Goal: Task Accomplishment & Management: Use online tool/utility

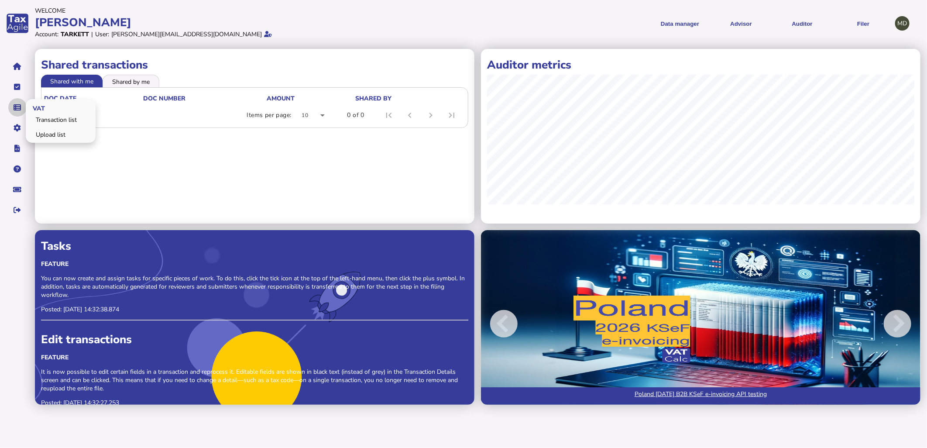
click at [18, 107] on icon "navigate application pages" at bounding box center [17, 107] width 7 height 0
click at [37, 132] on link "Upload list" at bounding box center [60, 135] width 67 height 14
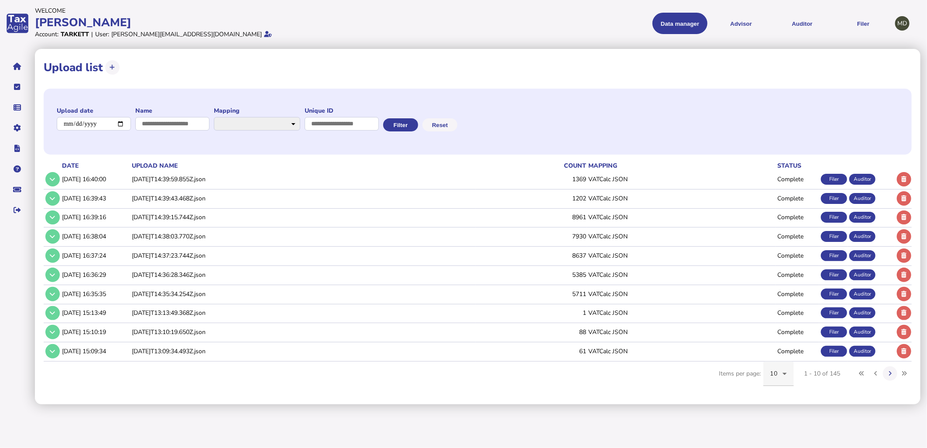
click at [776, 373] on span "10" at bounding box center [774, 373] width 7 height 8
click at [783, 306] on mat-option "20" at bounding box center [779, 306] width 31 height 21
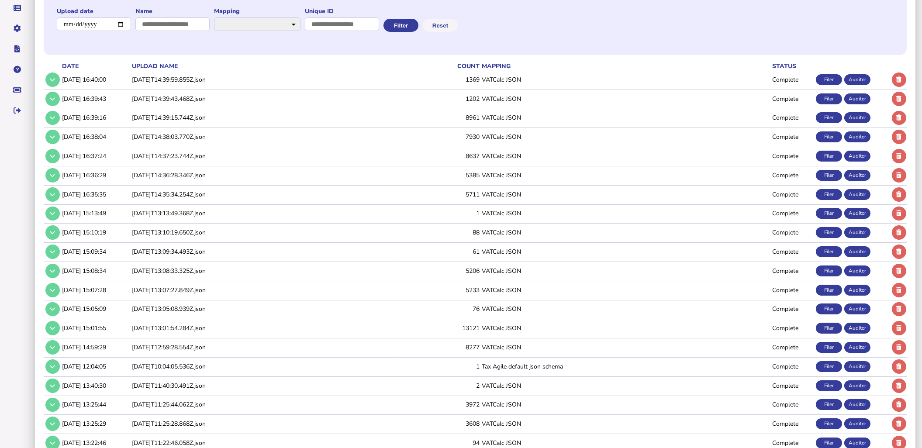
scroll to position [99, 0]
drag, startPoint x: 185, startPoint y: 387, endPoint x: 20, endPoint y: 324, distance: 176.4
click at [19, 325] on aside "VAT Transaction list Upload list Setup Companies Data mappings Tax codes Users …" at bounding box center [17, 222] width 35 height 549
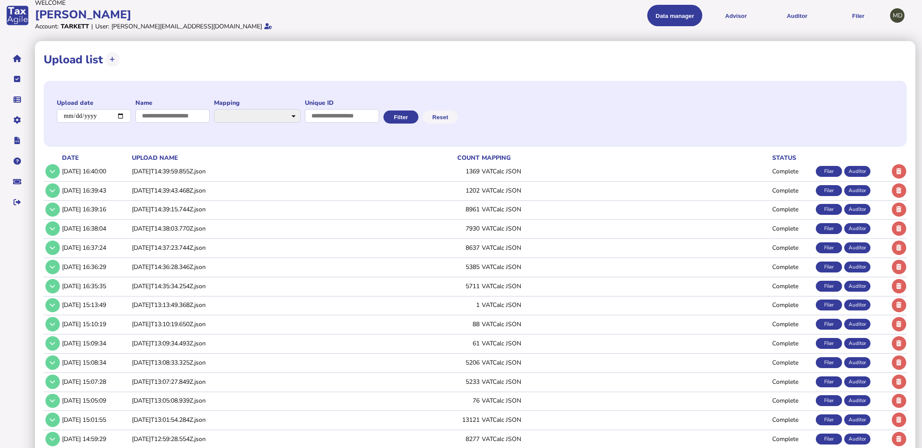
scroll to position [0, 0]
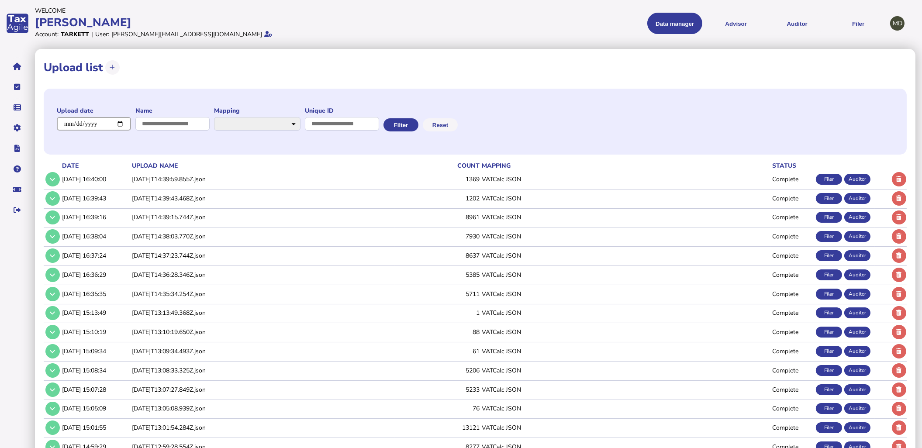
click at [116, 124] on input "date" at bounding box center [94, 124] width 74 height 14
type input "**********"
click at [418, 125] on button "Filter" at bounding box center [400, 124] width 35 height 13
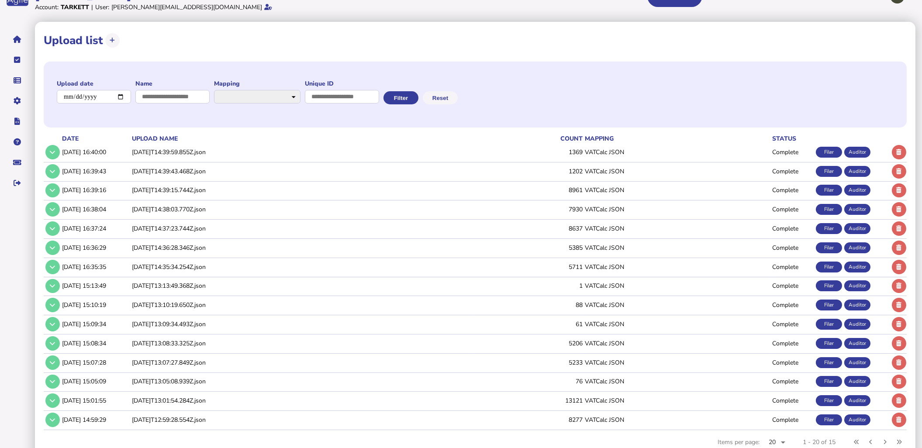
scroll to position [52, 0]
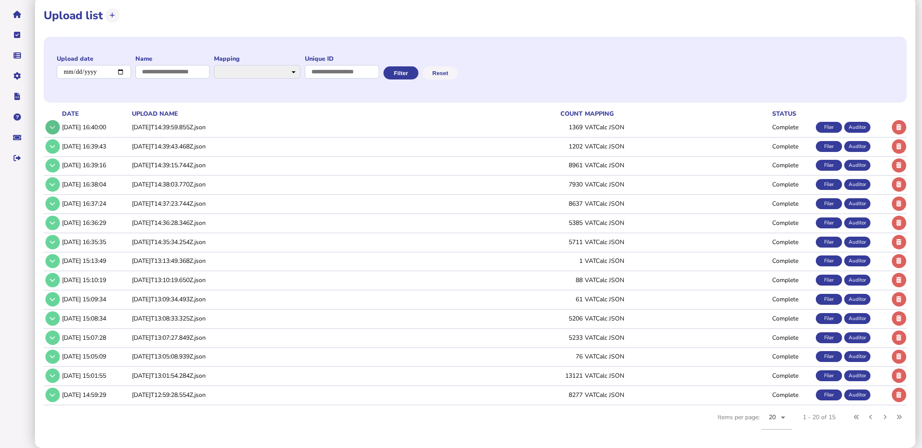
click at [51, 124] on icon at bounding box center [52, 127] width 5 height 6
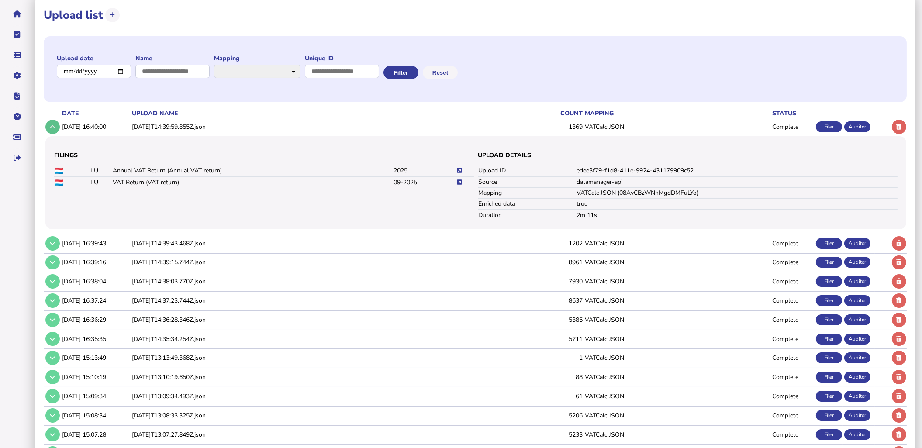
click at [51, 124] on icon at bounding box center [52, 127] width 5 height 6
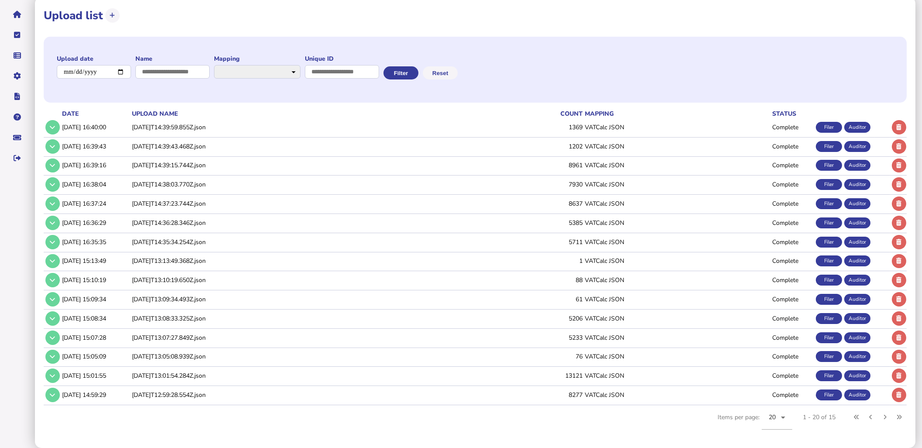
click at [145, 110] on th "upload name" at bounding box center [301, 113] width 343 height 9
drag, startPoint x: 899, startPoint y: 130, endPoint x: 843, endPoint y: 155, distance: 61.0
click at [899, 130] on button at bounding box center [899, 127] width 14 height 14
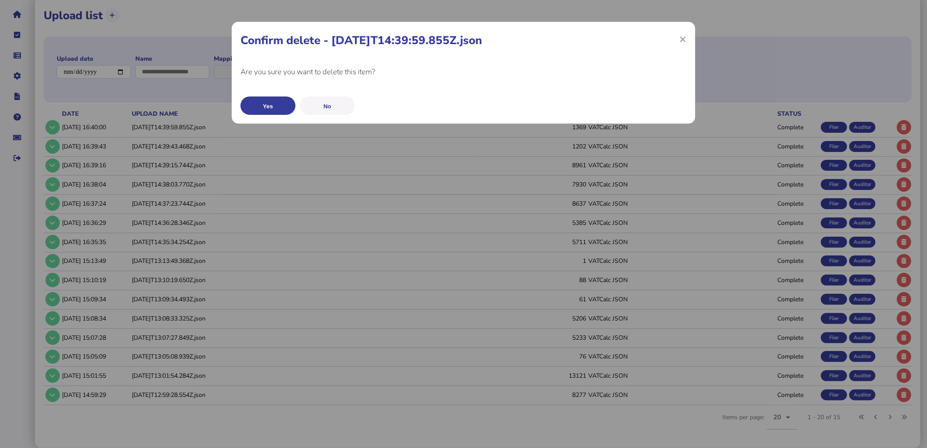
click at [330, 106] on button "No" at bounding box center [327, 105] width 55 height 18
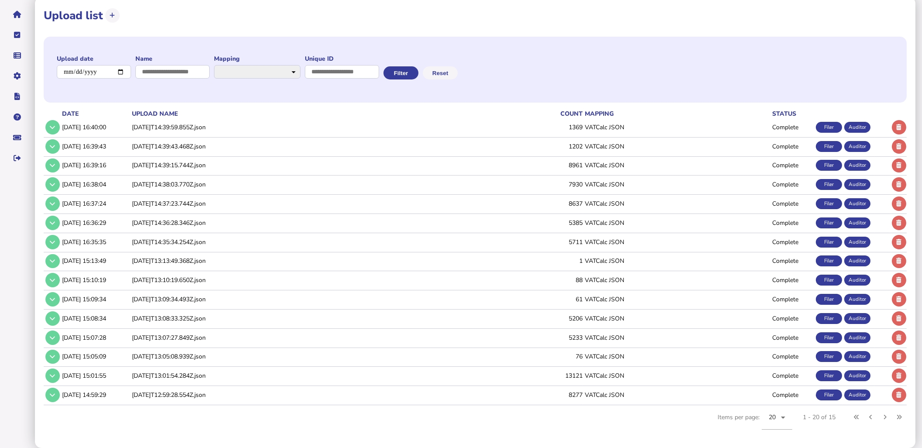
drag, startPoint x: 901, startPoint y: 128, endPoint x: 905, endPoint y: 139, distance: 11.9
click at [901, 128] on icon at bounding box center [898, 127] width 5 height 6
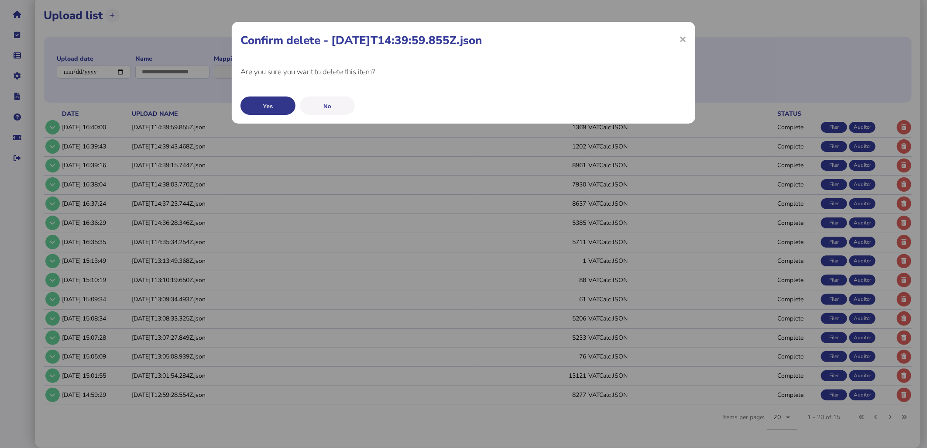
click at [259, 110] on button "Yes" at bounding box center [268, 105] width 55 height 18
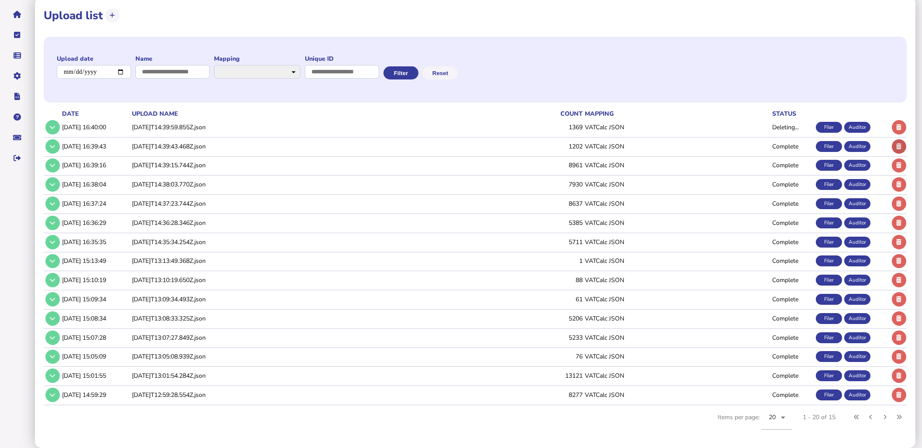
click at [897, 146] on icon at bounding box center [898, 147] width 5 height 6
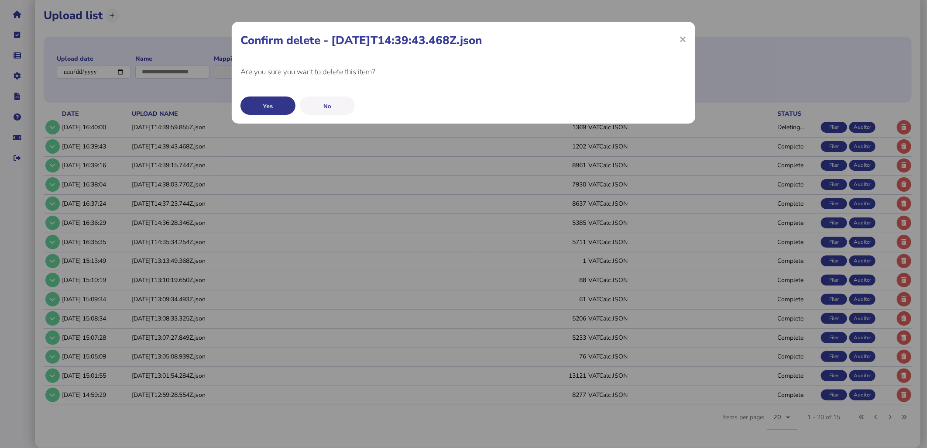
click at [259, 104] on button "Yes" at bounding box center [268, 105] width 55 height 18
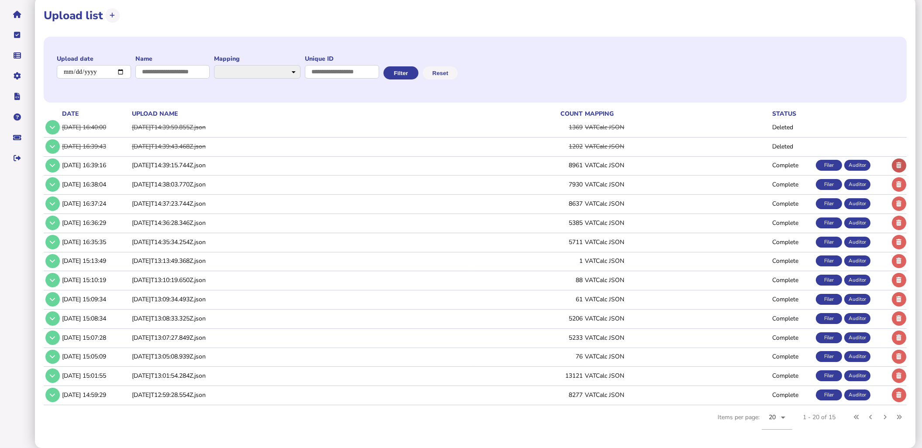
click at [902, 164] on button at bounding box center [899, 165] width 14 height 14
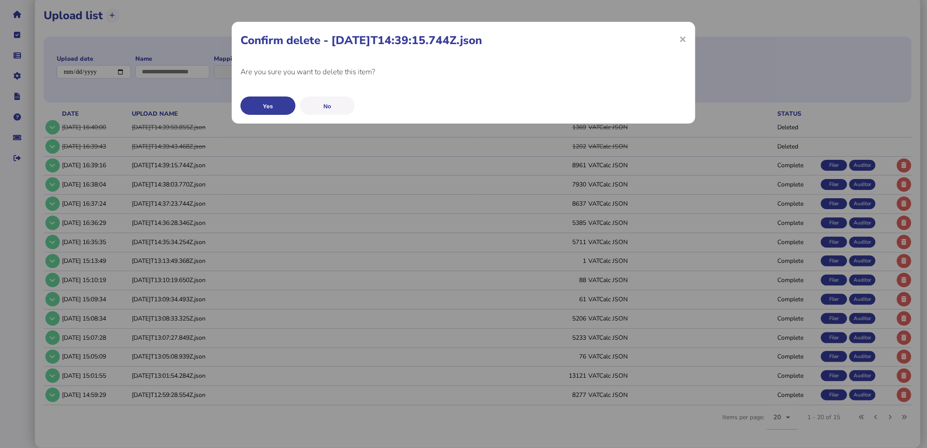
drag, startPoint x: 268, startPoint y: 105, endPoint x: 262, endPoint y: 110, distance: 8.0
click at [267, 105] on button "Yes" at bounding box center [268, 105] width 55 height 18
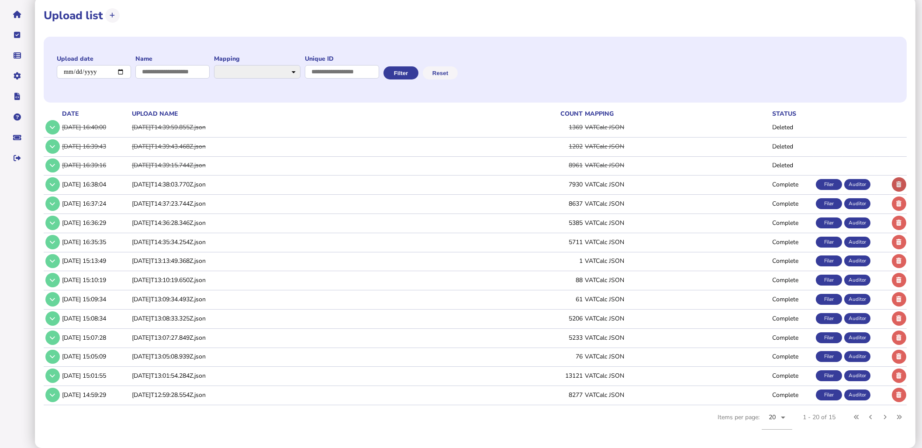
click at [899, 185] on icon at bounding box center [898, 185] width 5 height 6
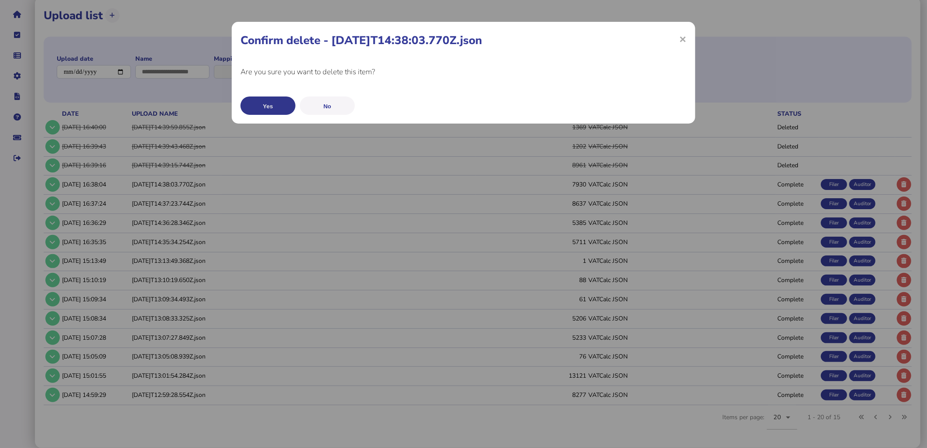
click at [260, 105] on button "Yes" at bounding box center [268, 105] width 55 height 18
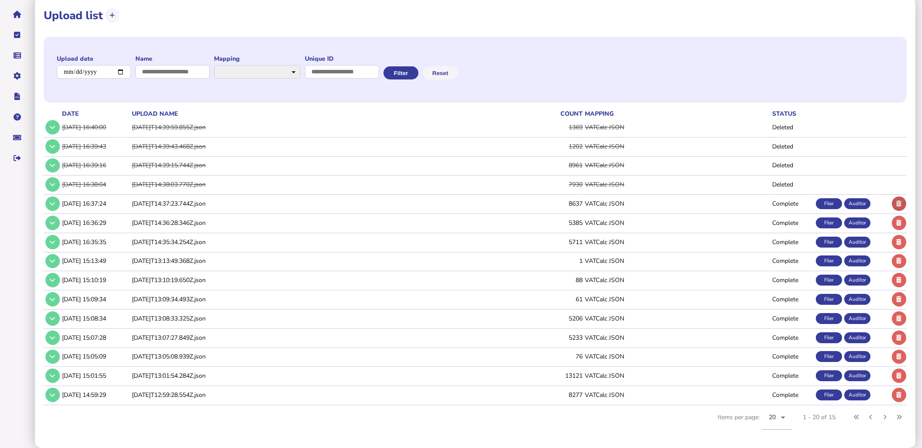
click at [899, 202] on icon at bounding box center [898, 204] width 5 height 6
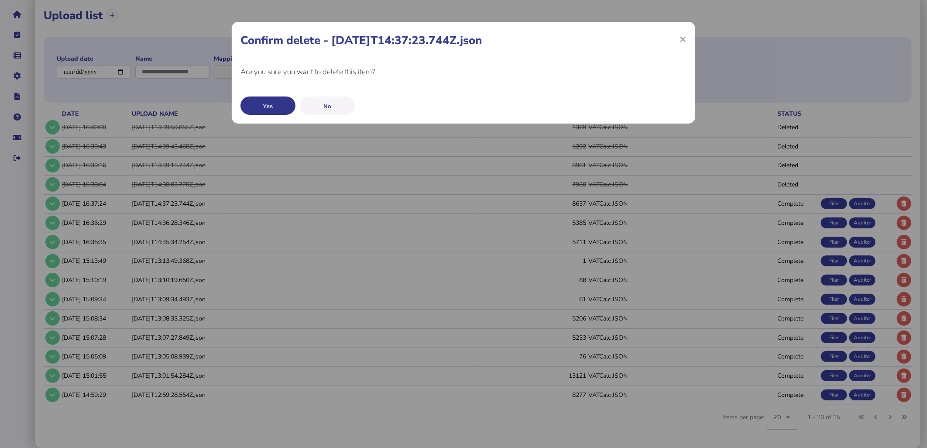
click at [258, 109] on button "Yes" at bounding box center [268, 105] width 55 height 18
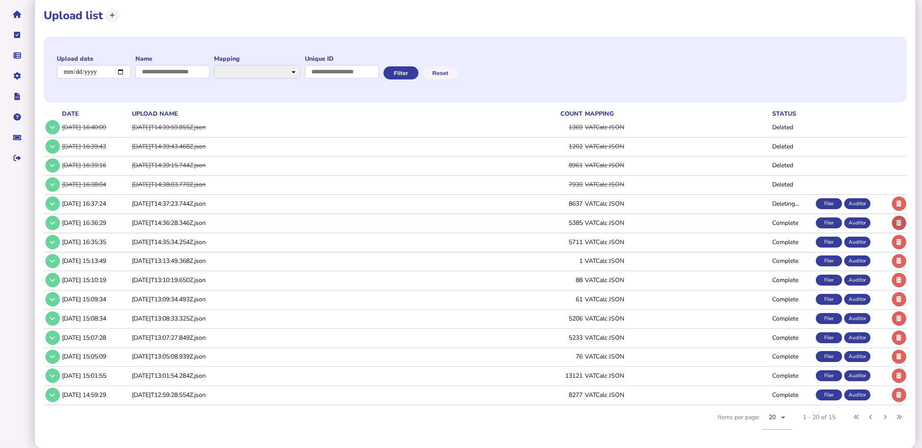
click at [896, 220] on icon at bounding box center [898, 223] width 5 height 6
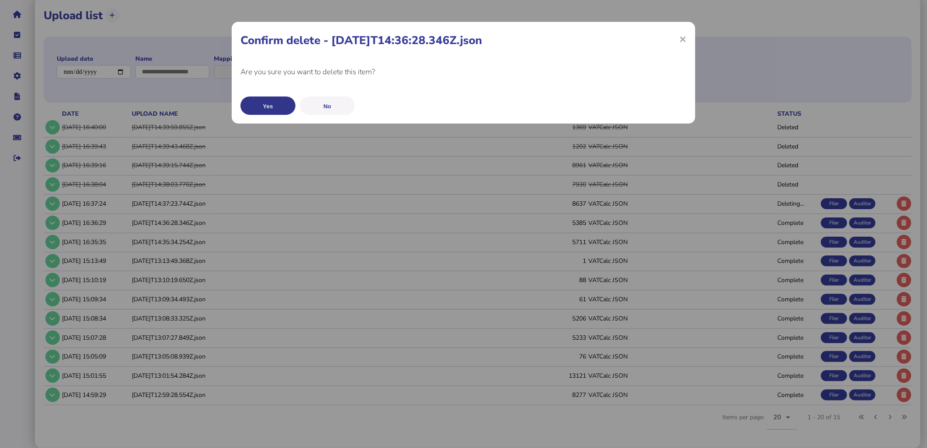
click at [263, 108] on button "Yes" at bounding box center [268, 105] width 55 height 18
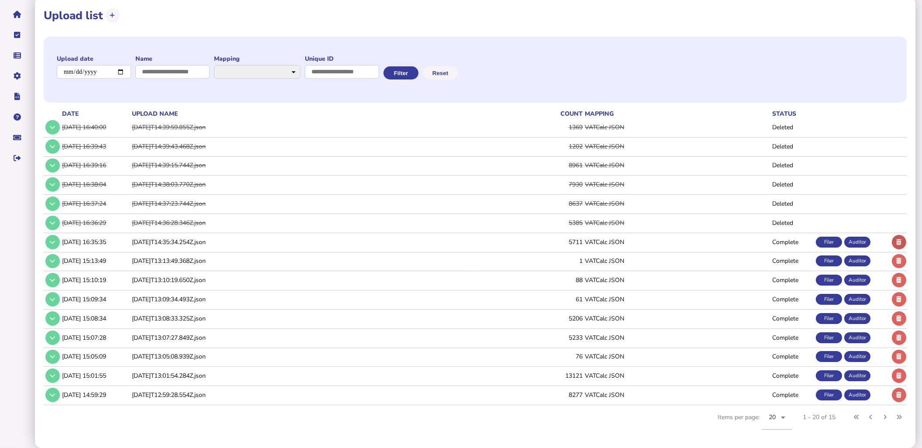
click at [899, 244] on icon at bounding box center [898, 242] width 5 height 6
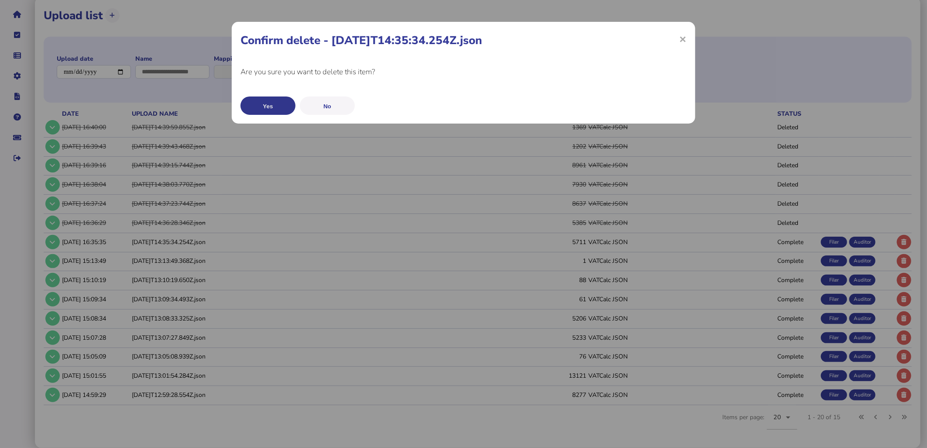
drag, startPoint x: 263, startPoint y: 107, endPoint x: 189, endPoint y: 153, distance: 87.5
click at [263, 107] on button "Yes" at bounding box center [268, 105] width 55 height 18
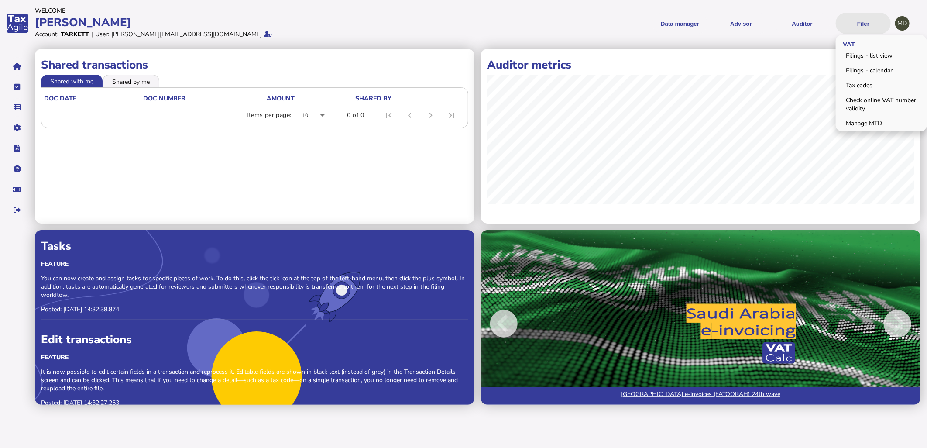
click at [858, 25] on button "Filer" at bounding box center [863, 23] width 55 height 21
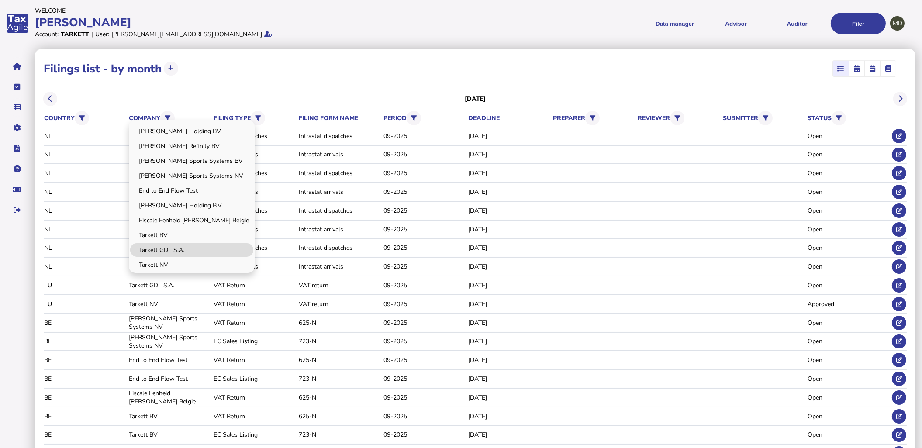
click at [156, 247] on link "Tarkett GDL S.A." at bounding box center [191, 250] width 123 height 14
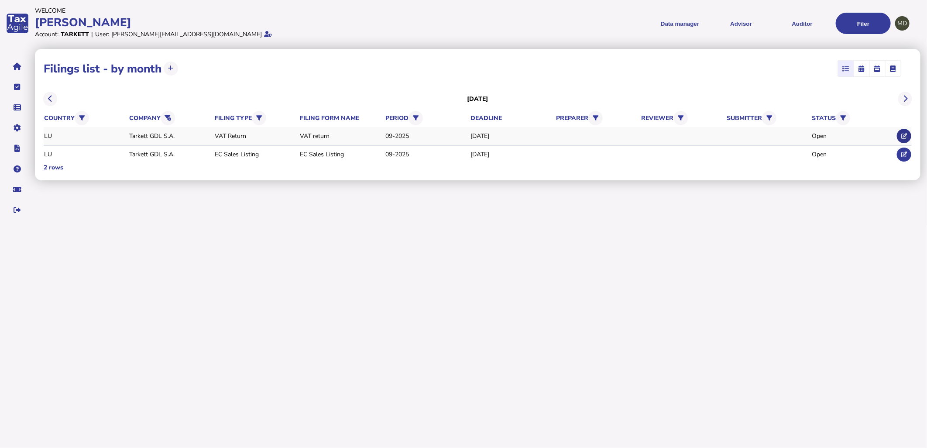
click at [902, 134] on icon at bounding box center [905, 136] width 6 height 6
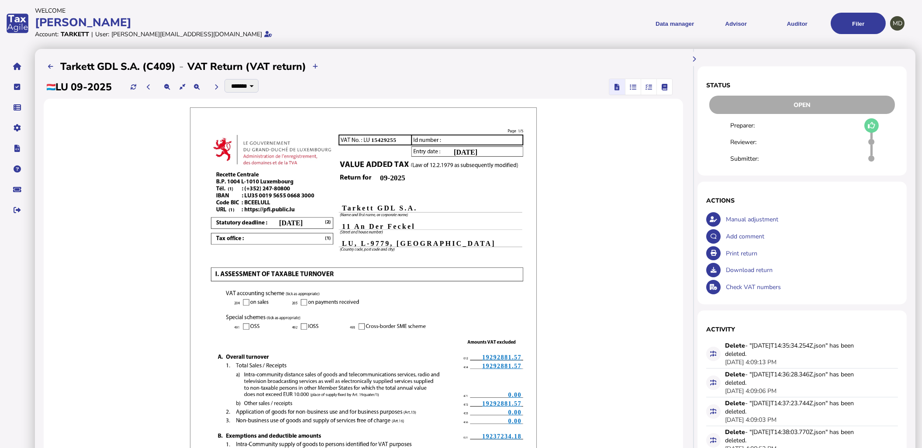
click at [735, 249] on div "Print return" at bounding box center [810, 253] width 174 height 17
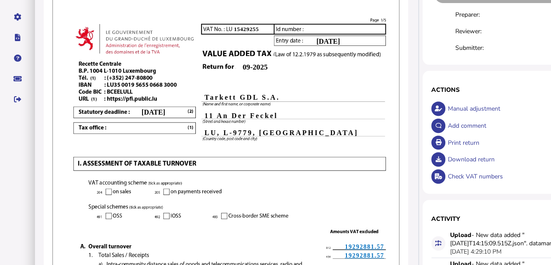
scroll to position [29, 0]
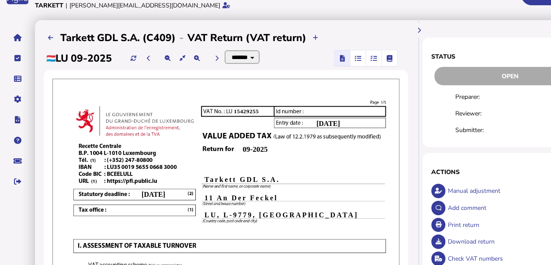
drag, startPoint x: 255, startPoint y: 53, endPoint x: 260, endPoint y: 59, distance: 8.1
click at [255, 53] on select "******* ******" at bounding box center [241, 57] width 35 height 14
select select "******"
click at [227, 50] on select "******* ******" at bounding box center [241, 57] width 35 height 14
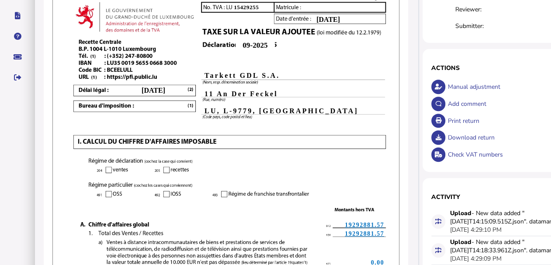
scroll to position [0, 0]
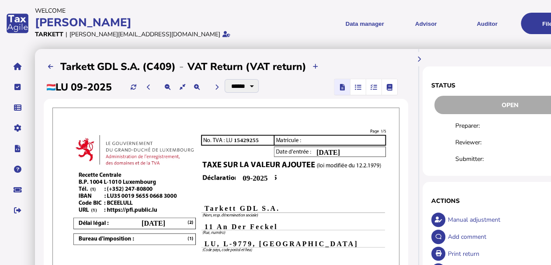
drag, startPoint x: 159, startPoint y: 101, endPoint x: 118, endPoint y: -10, distance: 118.2
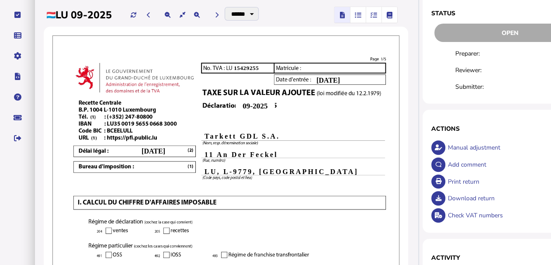
scroll to position [145, 0]
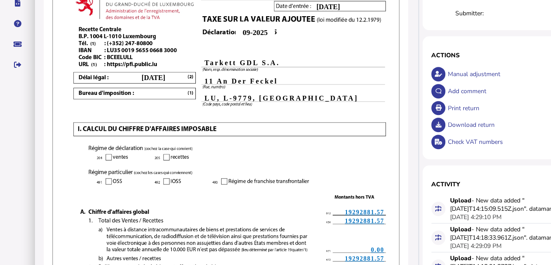
click at [467, 107] on div "Print return" at bounding box center [516, 108] width 143 height 17
